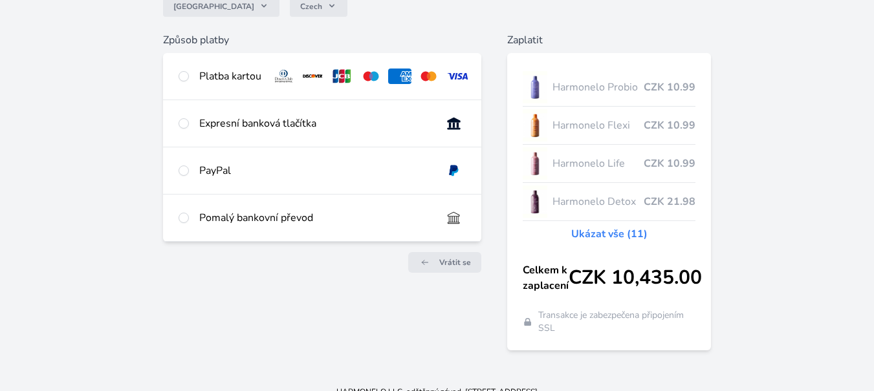
scroll to position [129, 0]
click at [189, 81] on input "radio" at bounding box center [183, 76] width 10 height 10
radio input "true"
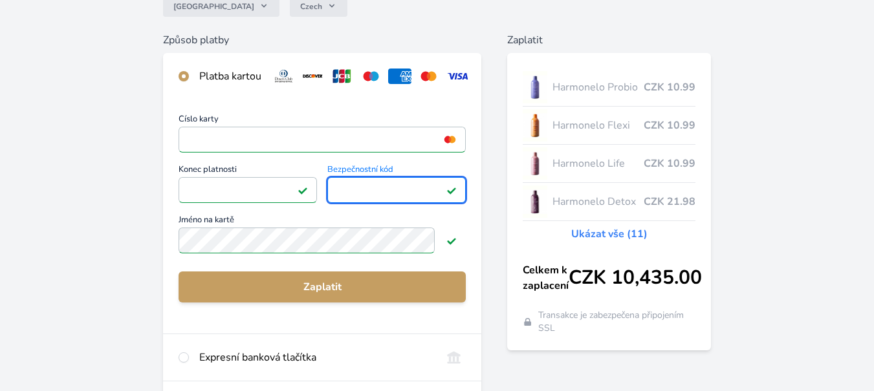
scroll to position [259, 0]
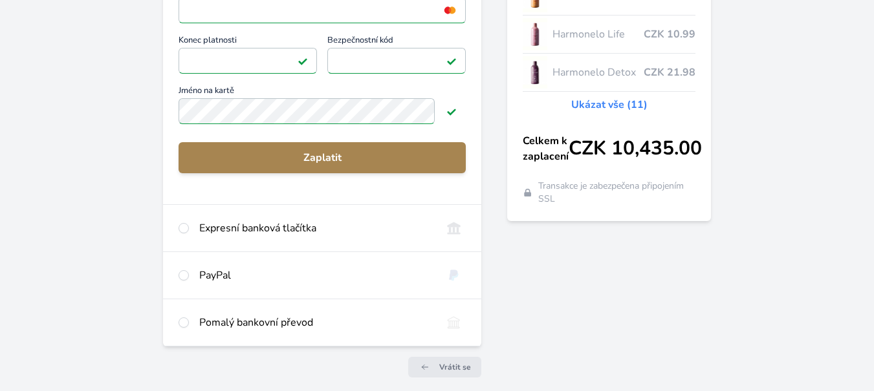
click at [332, 166] on span "Zaplatit" at bounding box center [322, 158] width 266 height 16
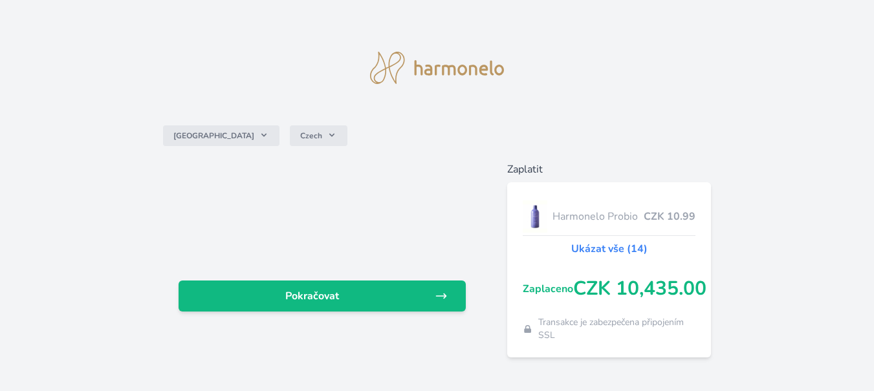
scroll to position [194, 0]
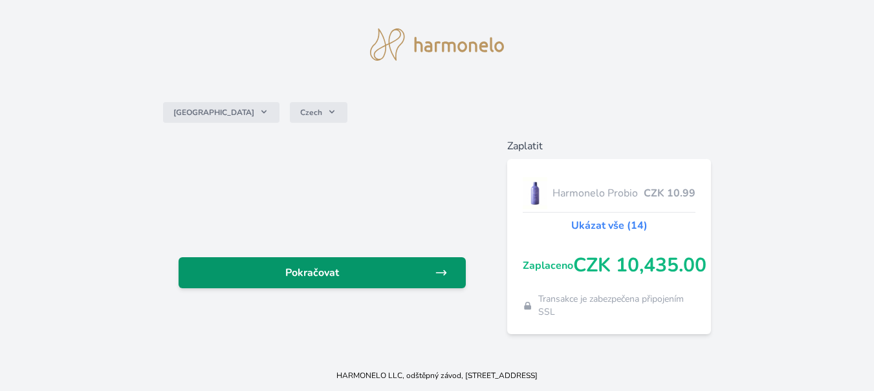
click at [435, 266] on icon at bounding box center [441, 272] width 13 height 13
